Goal: Register for event/course

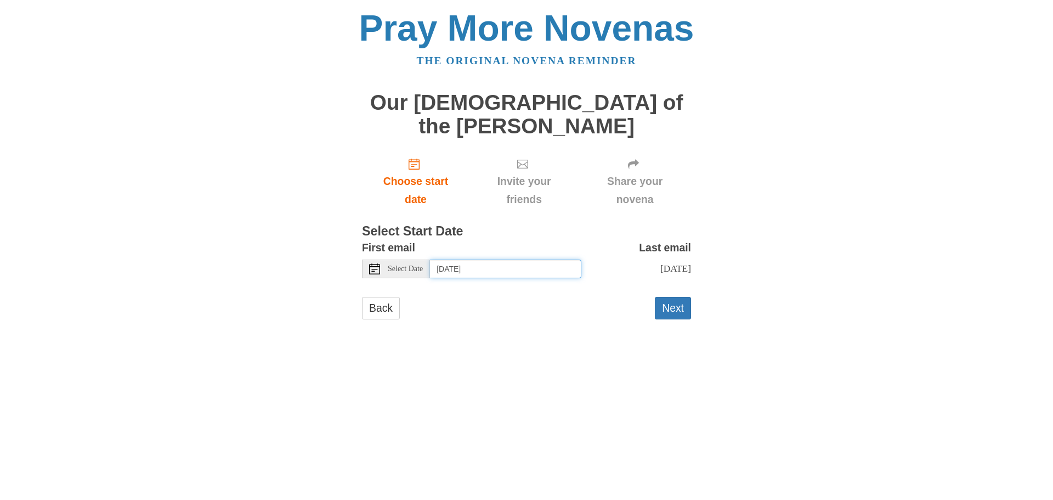
click at [456, 259] on input "[DATE]" at bounding box center [505, 268] width 151 height 19
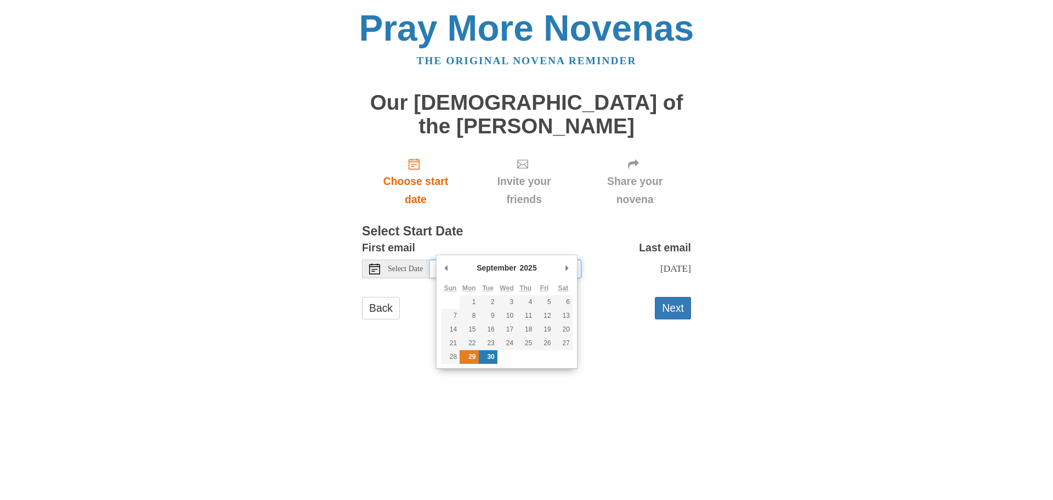
type input "[DATE]"
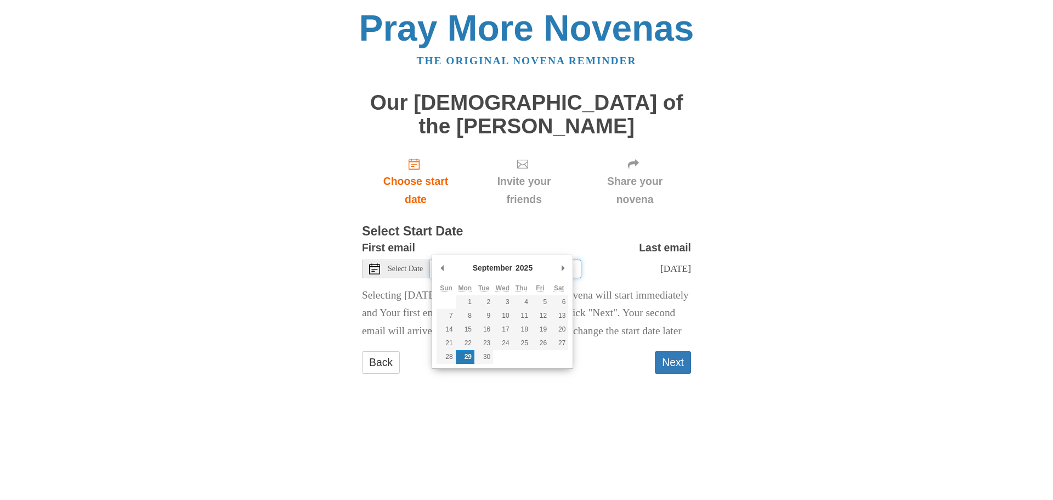
click at [478, 259] on input "[DATE]" at bounding box center [505, 268] width 151 height 19
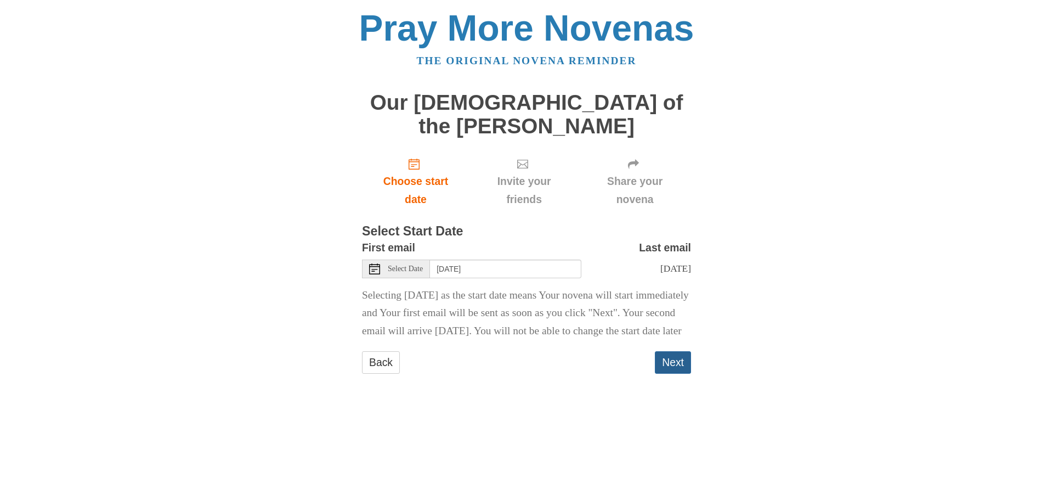
click at [684, 369] on button "Next" at bounding box center [673, 362] width 36 height 22
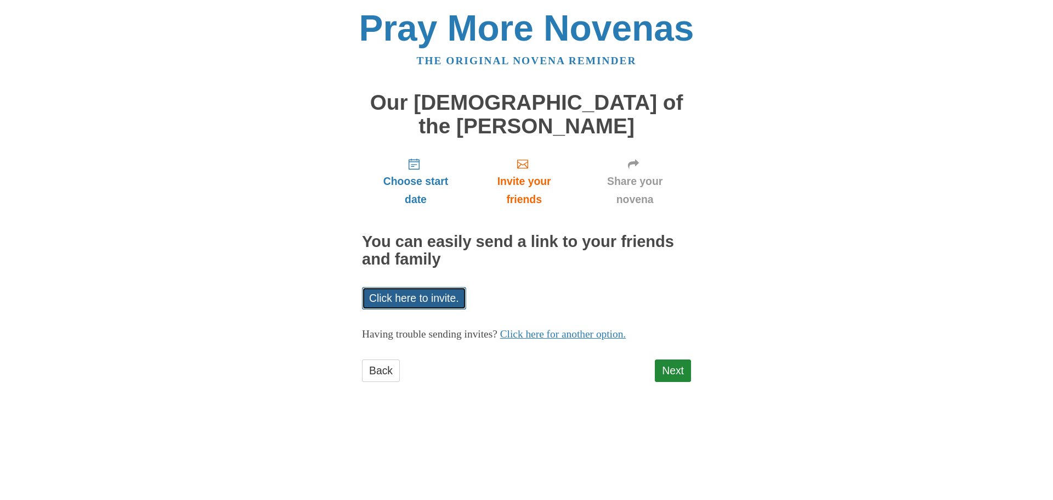
click at [409, 287] on link "Click here to invite." at bounding box center [414, 298] width 104 height 22
click at [575, 328] on link "Click here for another option." at bounding box center [563, 334] width 126 height 12
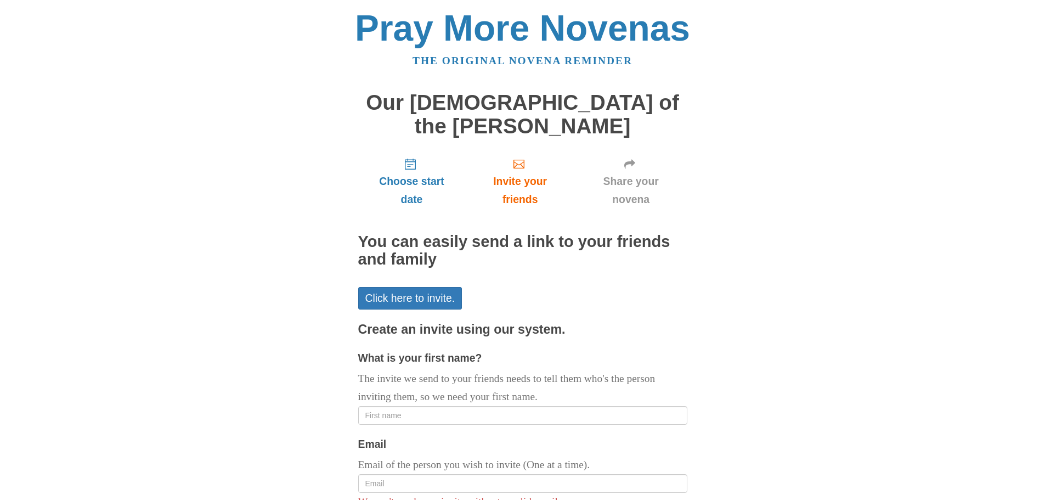
scroll to position [110, 0]
